Goal: Navigation & Orientation: Find specific page/section

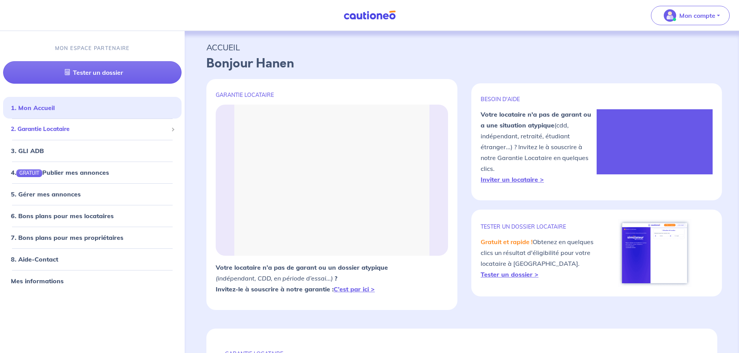
click at [40, 127] on span "2. Garantie Locataire" at bounding box center [89, 129] width 157 height 9
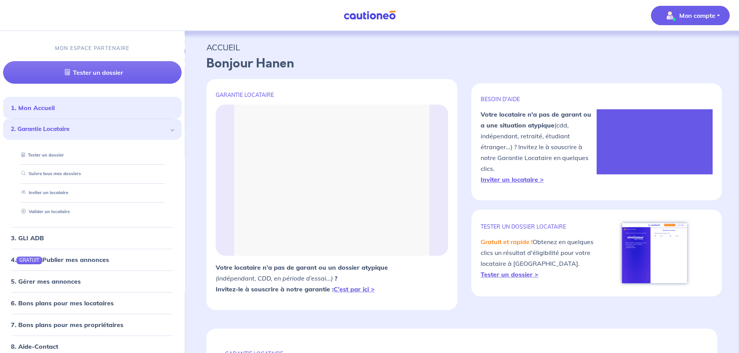
click at [694, 21] on span "Mon compte" at bounding box center [687, 15] width 55 height 12
click at [684, 48] on link "Mes informations" at bounding box center [682, 48] width 62 height 12
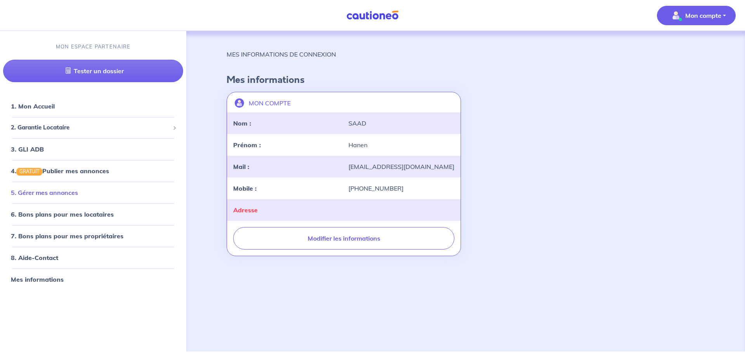
click at [51, 193] on link "5. Gérer mes annonces" at bounding box center [44, 193] width 67 height 8
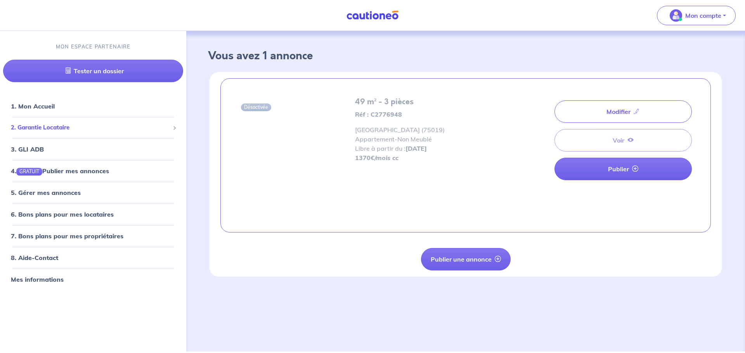
click at [41, 126] on span "2. Garantie Locataire" at bounding box center [90, 127] width 159 height 9
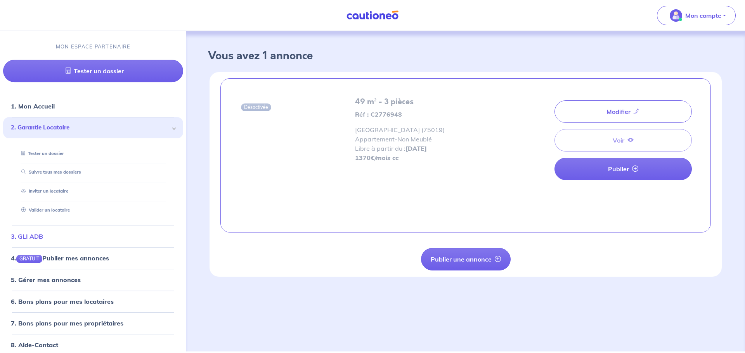
click at [36, 236] on link "3. GLI ADB" at bounding box center [27, 237] width 32 height 8
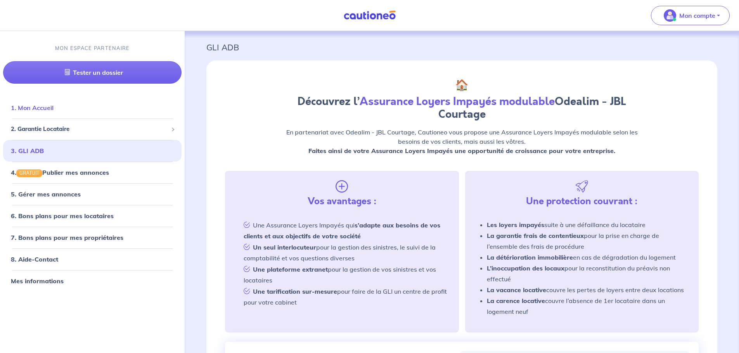
click at [35, 111] on link "1. Mon Accueil" at bounding box center [32, 108] width 43 height 8
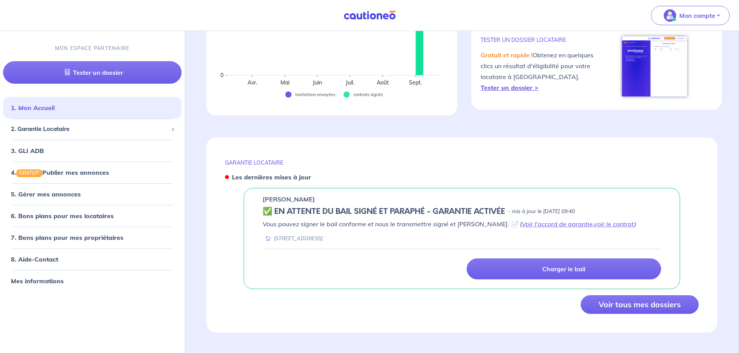
scroll to position [184, 0]
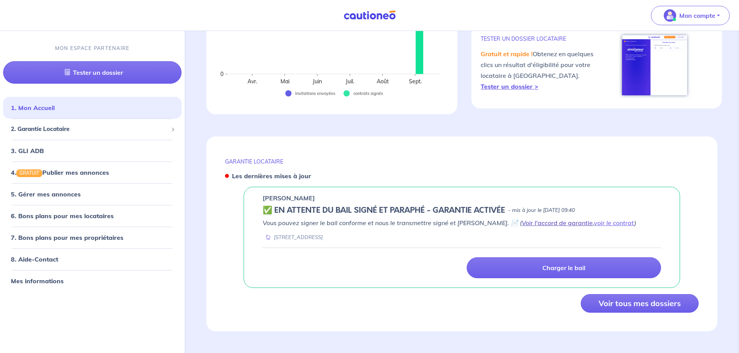
click at [544, 224] on link "Voir l'accord de garantie" at bounding box center [557, 223] width 71 height 8
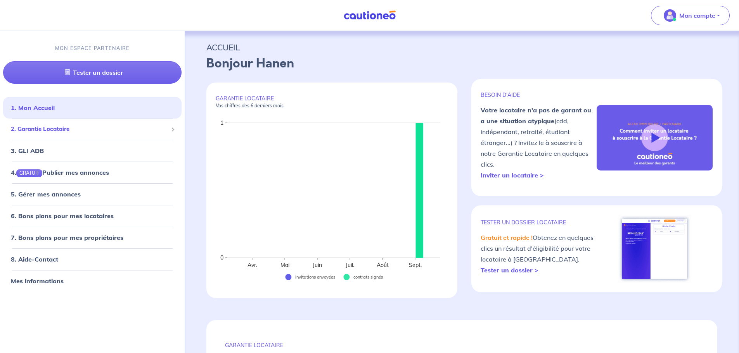
click at [47, 128] on span "2. Garantie Locataire" at bounding box center [89, 129] width 157 height 9
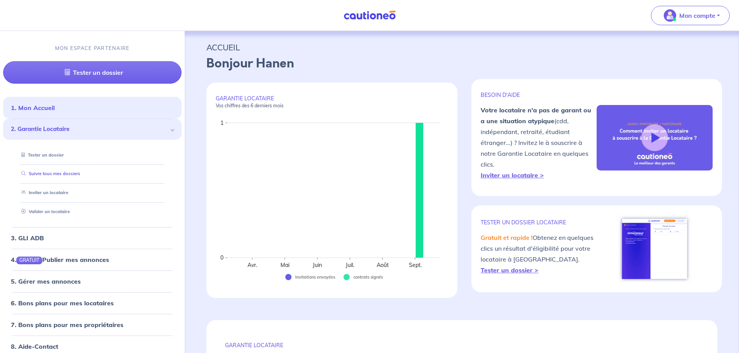
click at [62, 171] on link "Suivre tous mes dossiers" at bounding box center [49, 173] width 62 height 5
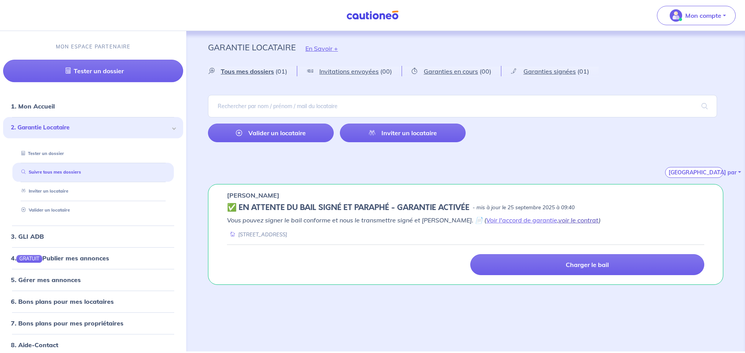
click at [564, 223] on link "voir le contrat" at bounding box center [578, 220] width 40 height 8
click at [553, 70] on span "Garanties signées" at bounding box center [549, 71] width 52 height 8
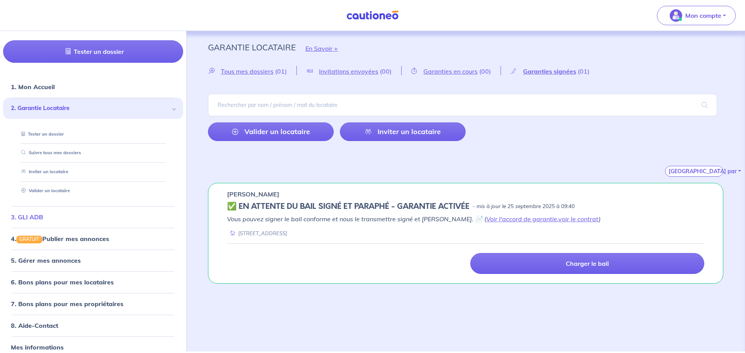
scroll to position [30, 0]
